Goal: Find specific page/section: Find specific page/section

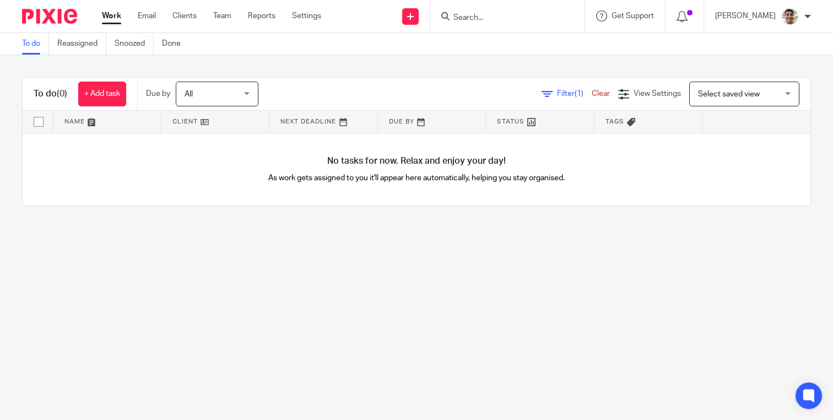
click at [530, 13] on input "Search" at bounding box center [501, 18] width 99 height 10
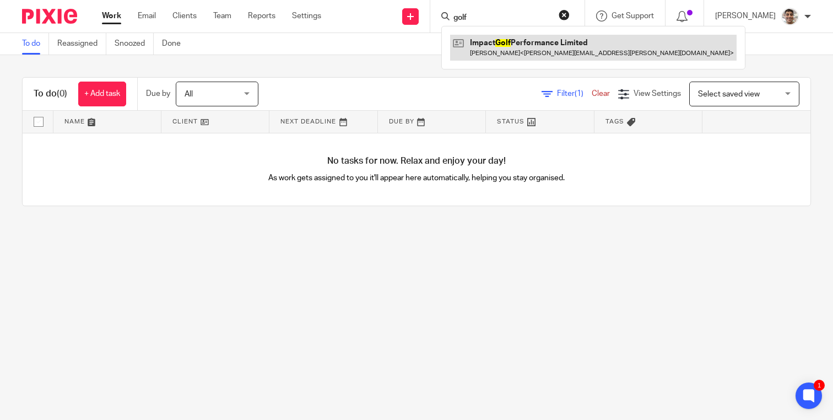
type input "golf"
click at [520, 44] on link at bounding box center [593, 47] width 287 height 25
